Goal: Task Accomplishment & Management: Use online tool/utility

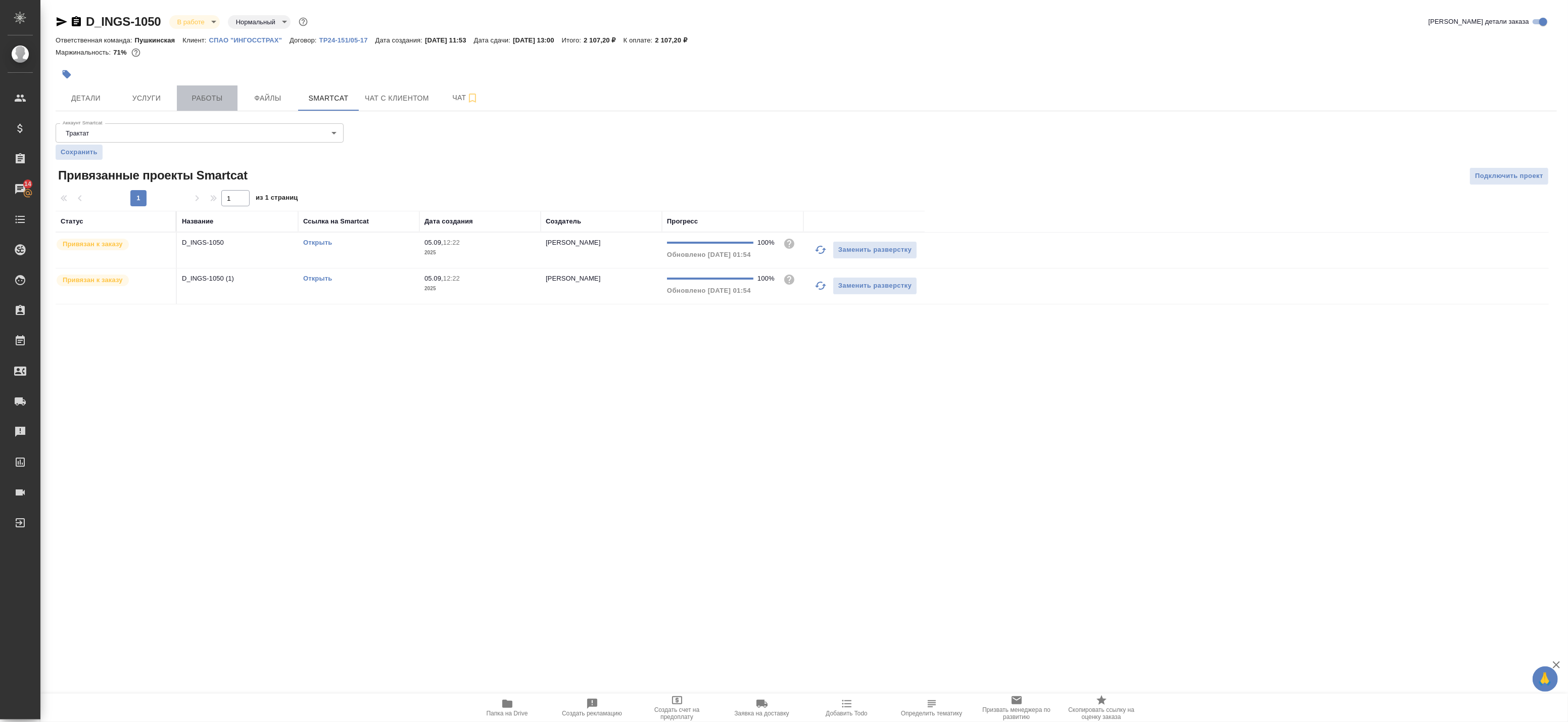
click at [218, 101] on span "Работы" at bounding box center [207, 98] width 49 height 12
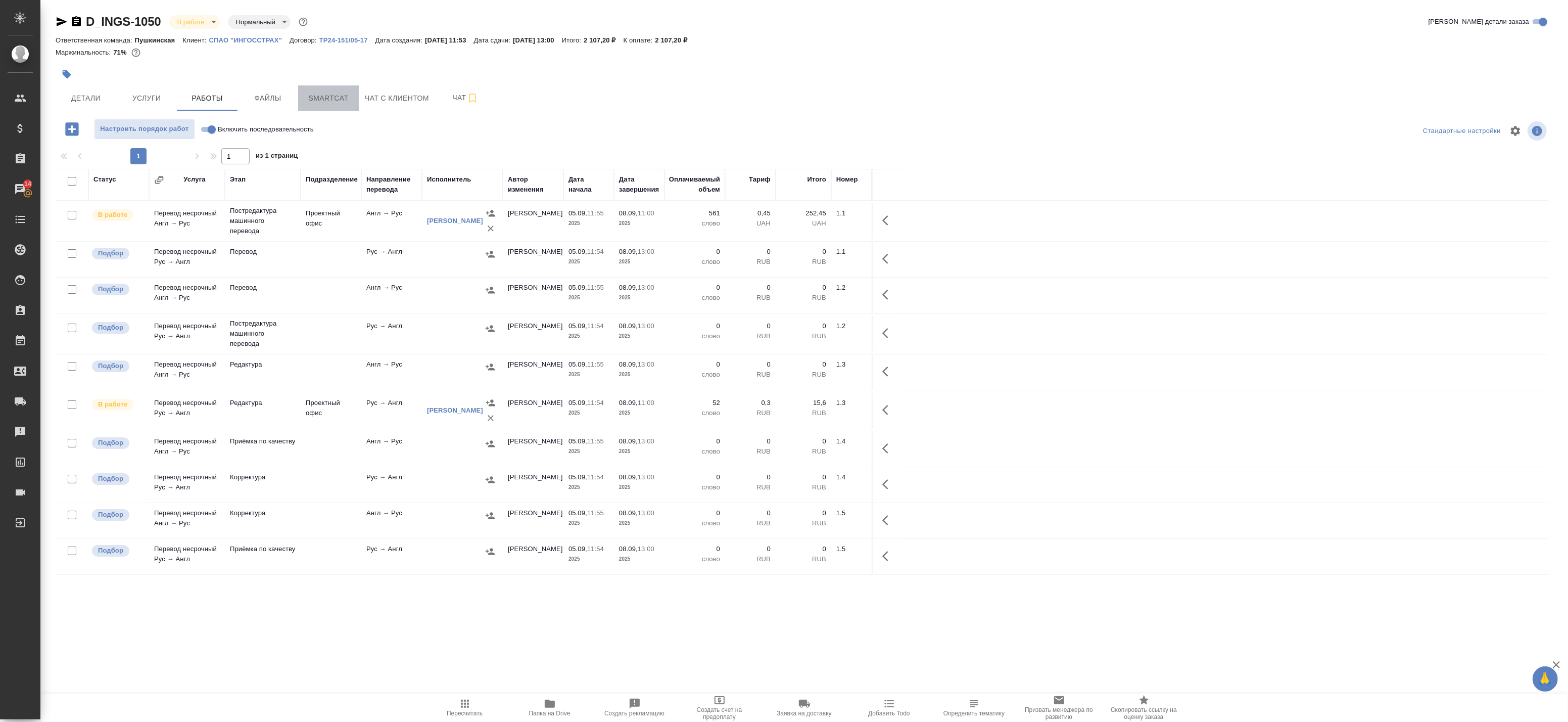
click at [330, 105] on button "Smartcat" at bounding box center [328, 98] width 60 height 25
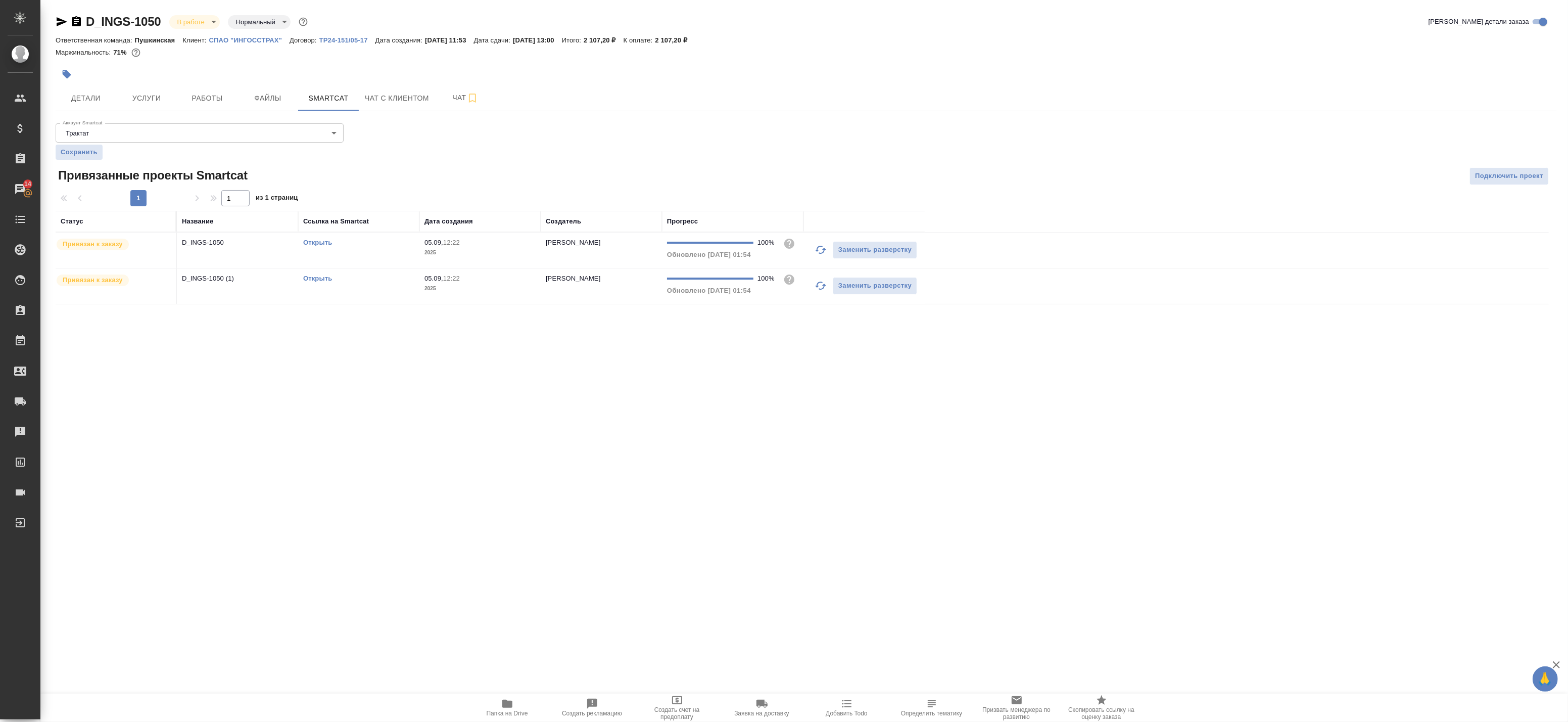
click at [312, 243] on link "Открыть" at bounding box center [317, 243] width 29 height 8
click at [314, 280] on link "Открыть" at bounding box center [317, 278] width 29 height 8
click at [206, 95] on span "Работы" at bounding box center [207, 98] width 49 height 12
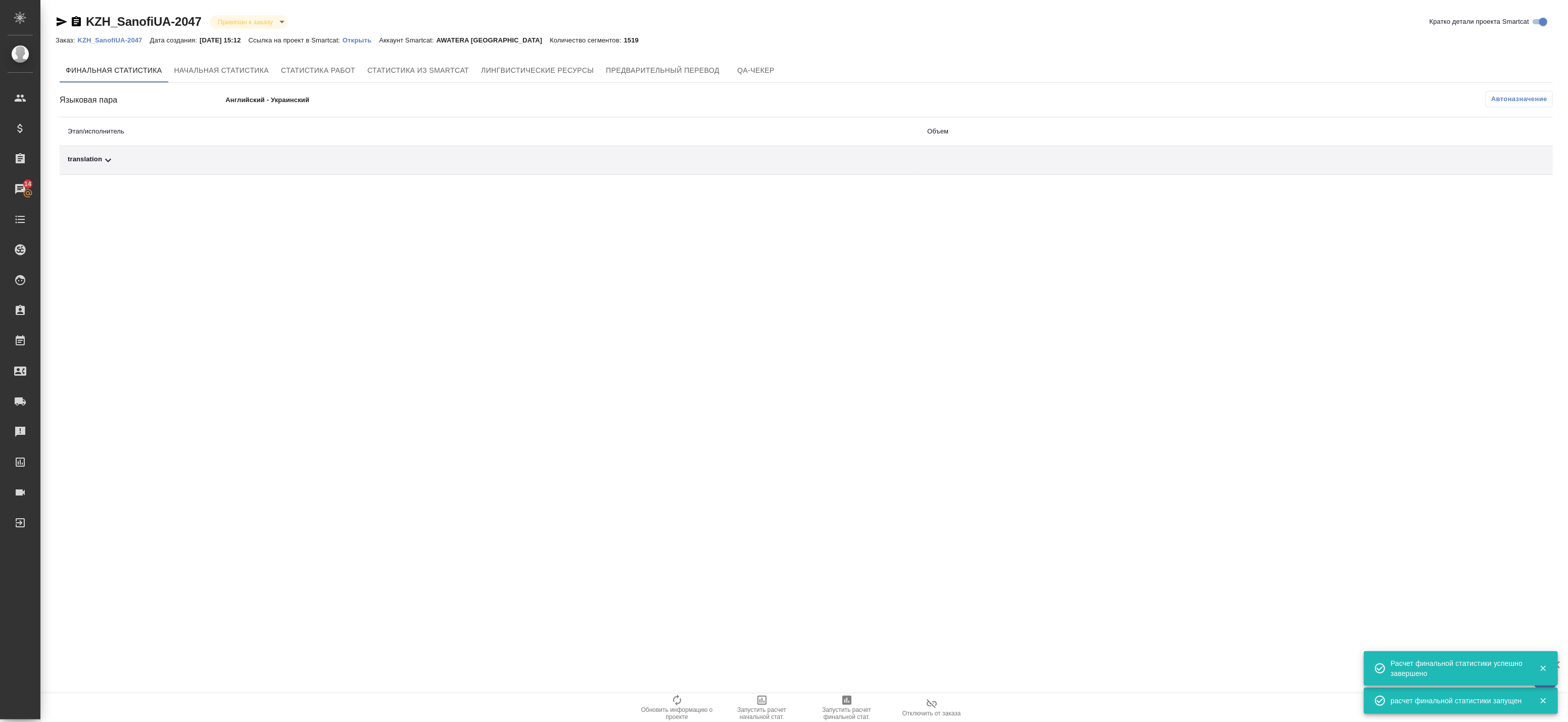
click at [738, 162] on div "translation" at bounding box center [489, 160] width 844 height 12
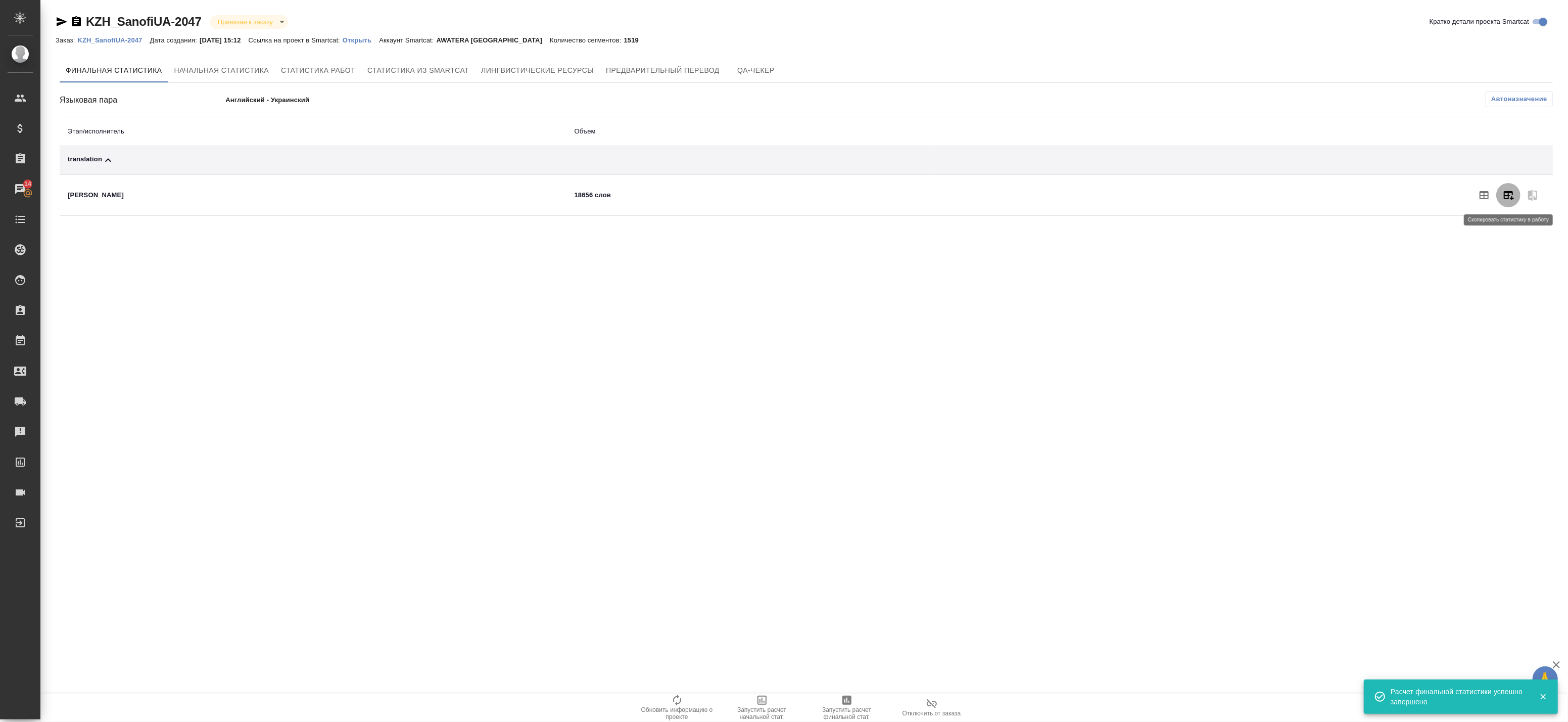
click at [1519, 196] on button "button" at bounding box center [1508, 194] width 24 height 24
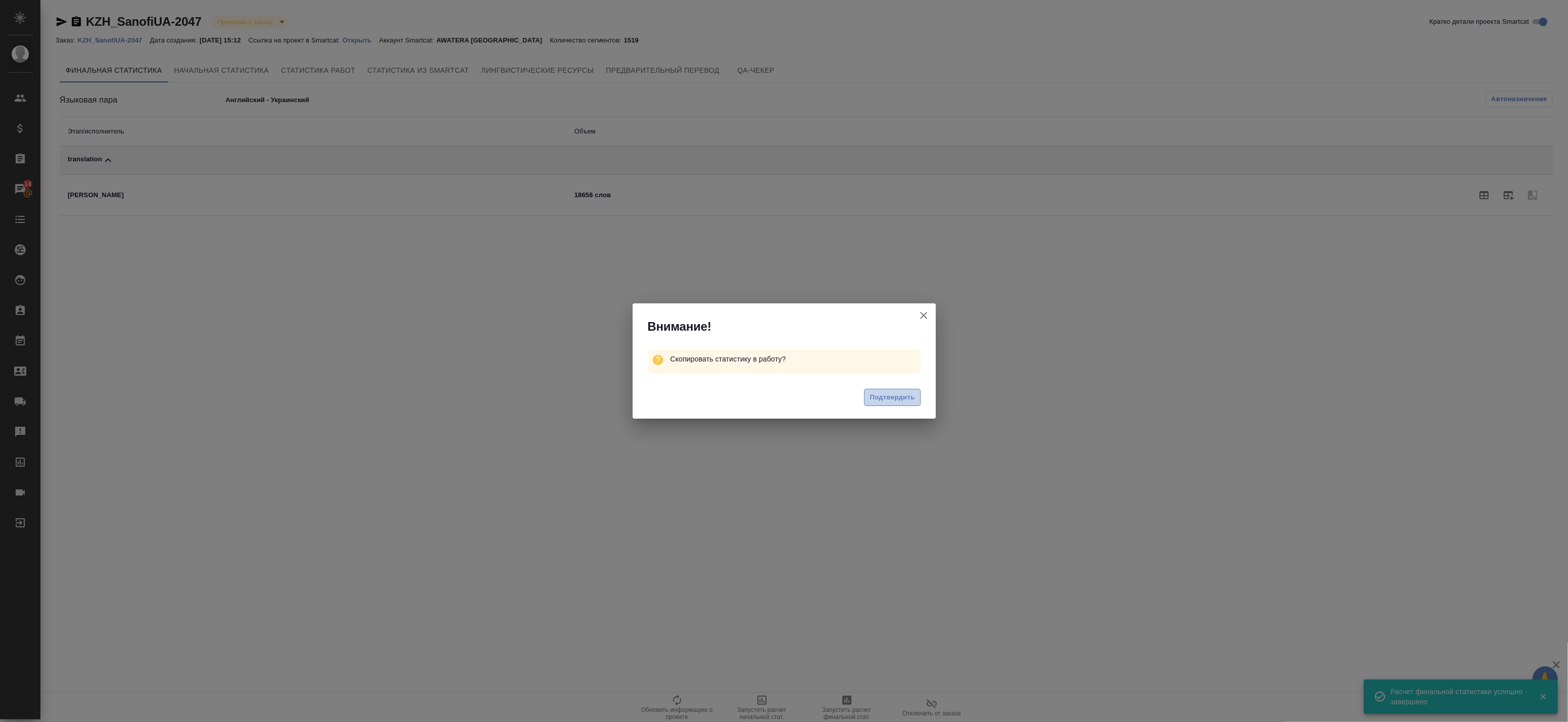
click at [881, 401] on span "Подтвердить" at bounding box center [892, 397] width 45 height 12
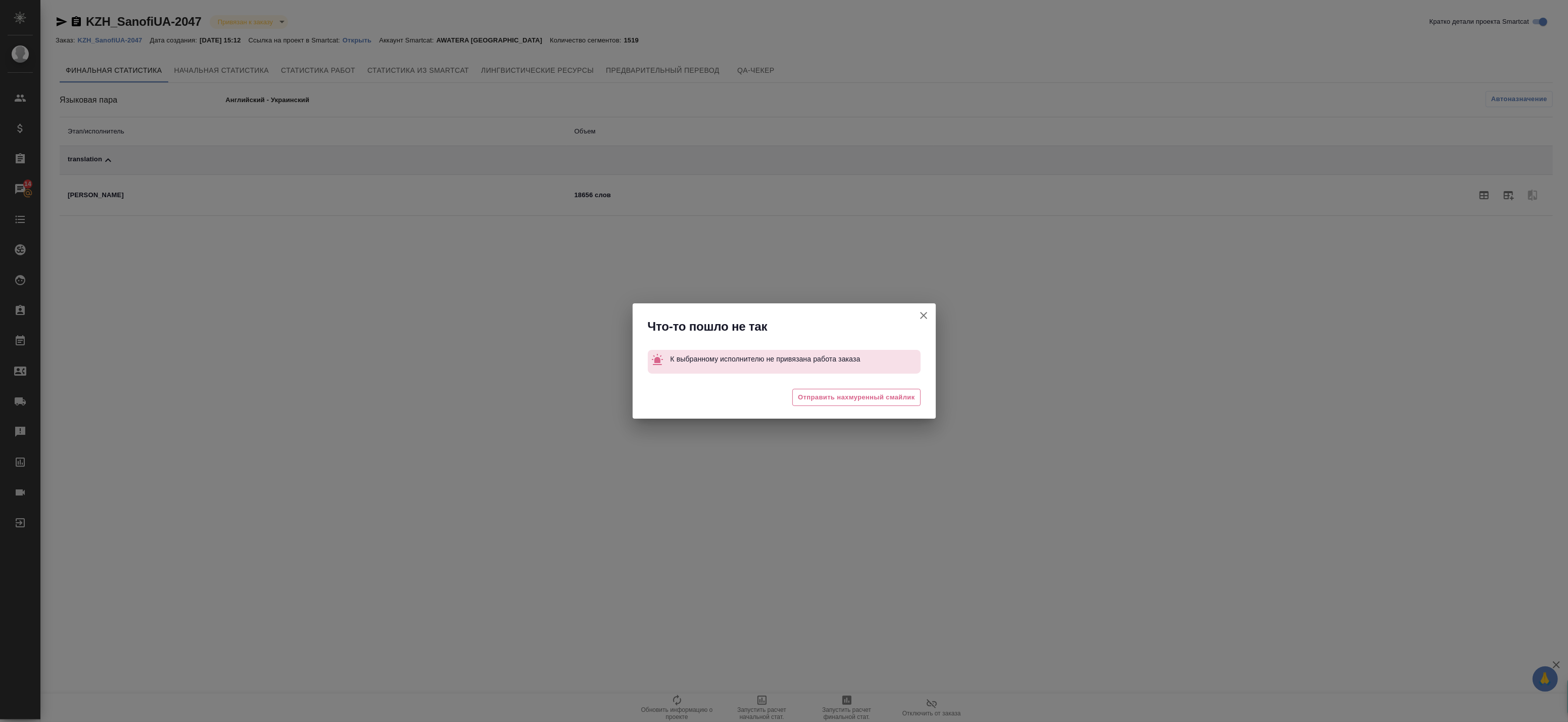
click at [920, 317] on icon "button" at bounding box center [924, 315] width 12 height 12
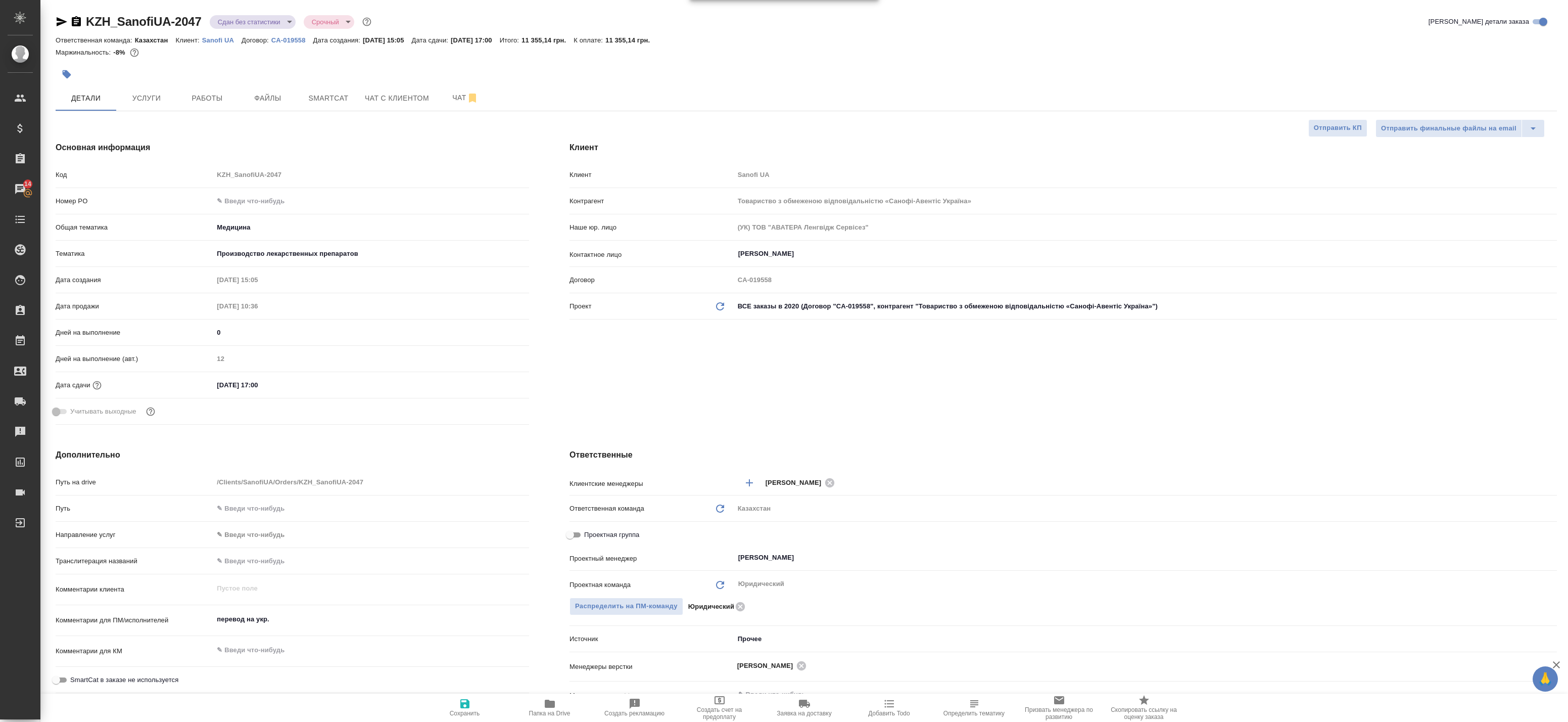
select select "RU"
click at [213, 92] on span "Работы" at bounding box center [207, 98] width 49 height 12
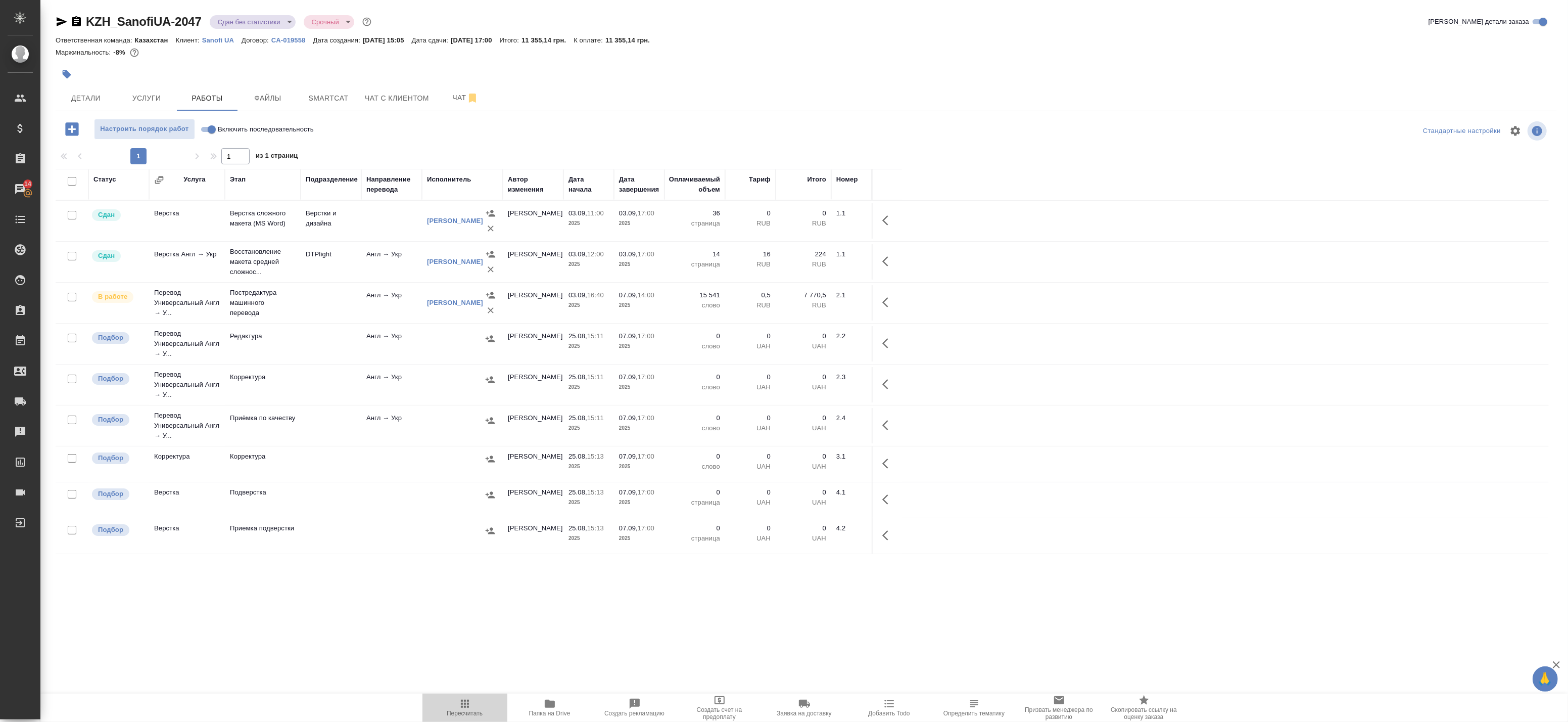
click at [476, 708] on span "Пересчитать" at bounding box center [465, 707] width 73 height 20
click at [64, 21] on icon "button" at bounding box center [62, 21] width 10 height 9
click at [411, 615] on div "Статус Услуга Этап Подразделение Направление перевода Исполнитель Автор изменен…" at bounding box center [802, 396] width 1493 height 455
